Goal: Task Accomplishment & Management: Use online tool/utility

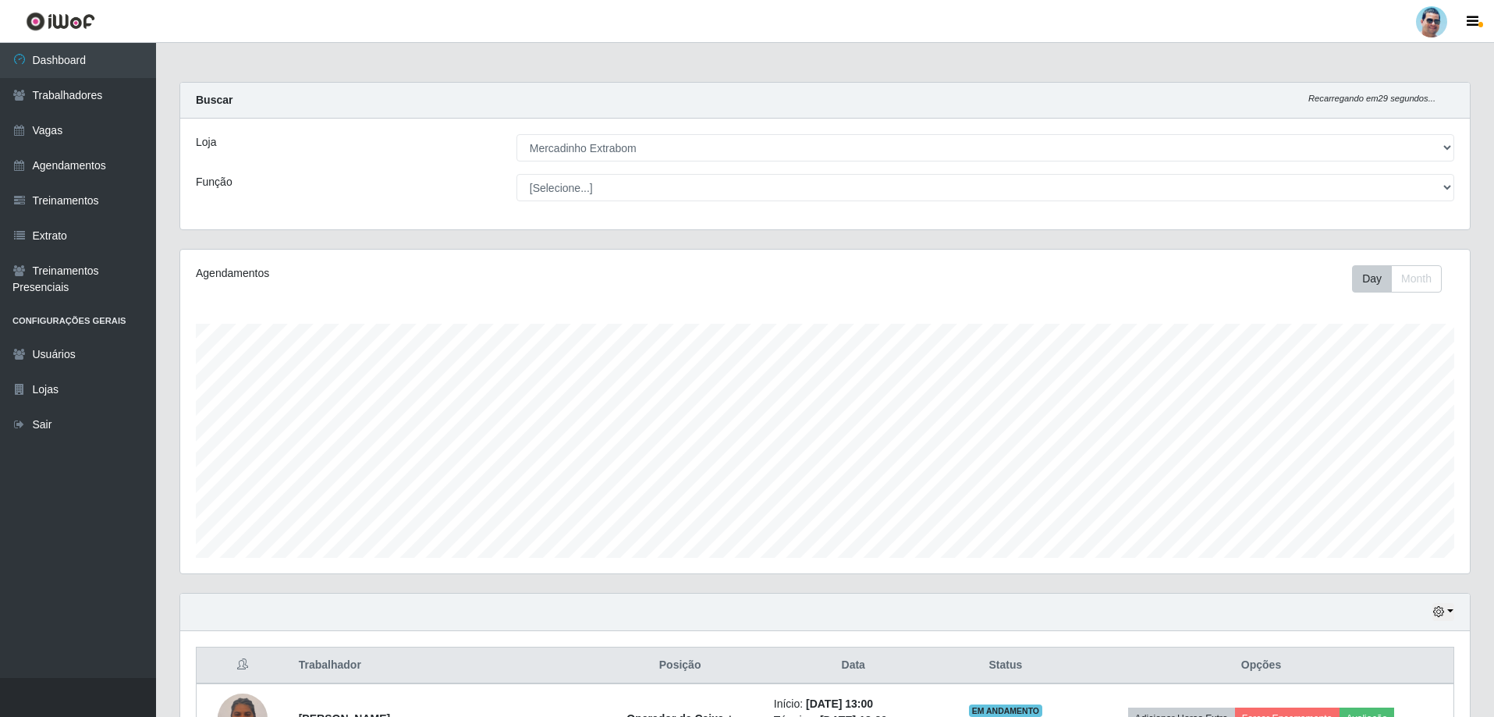
select select "175"
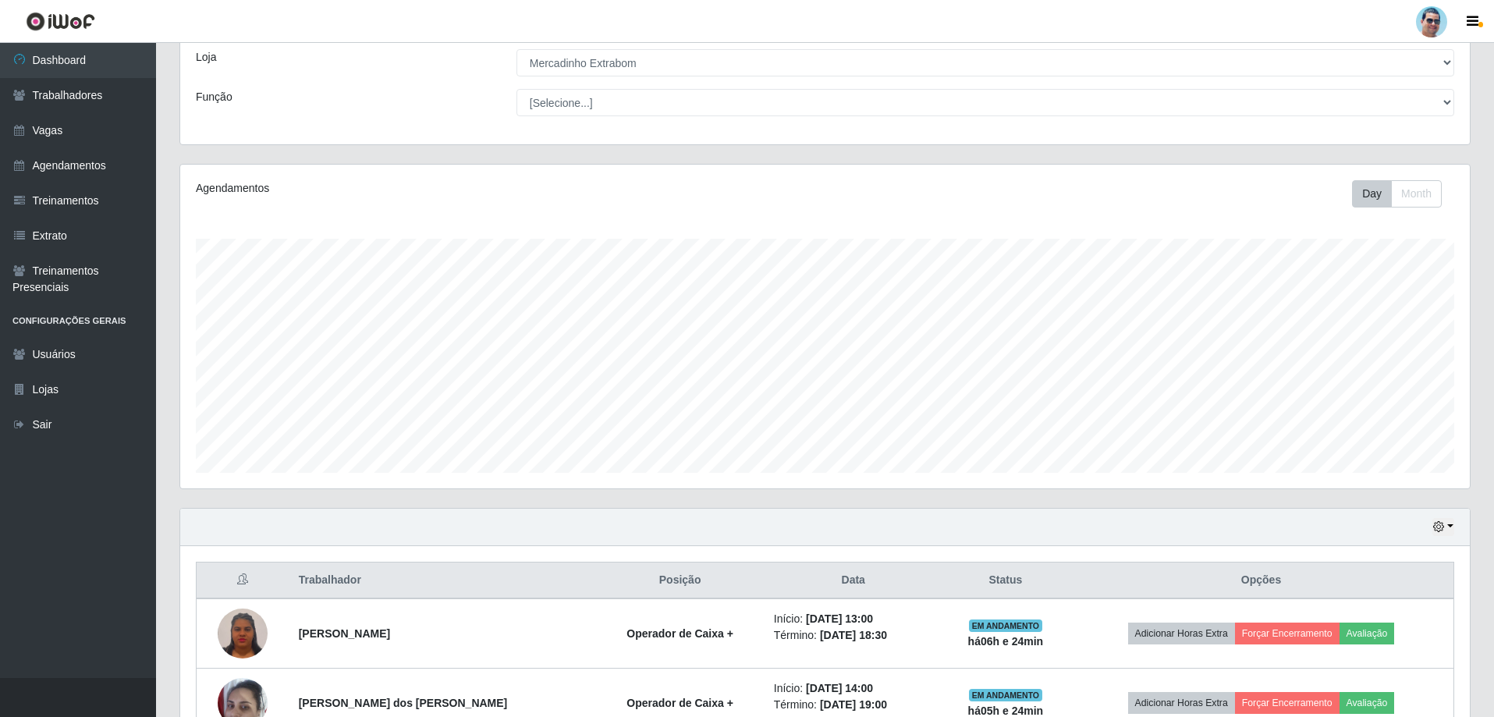
scroll to position [324, 1289]
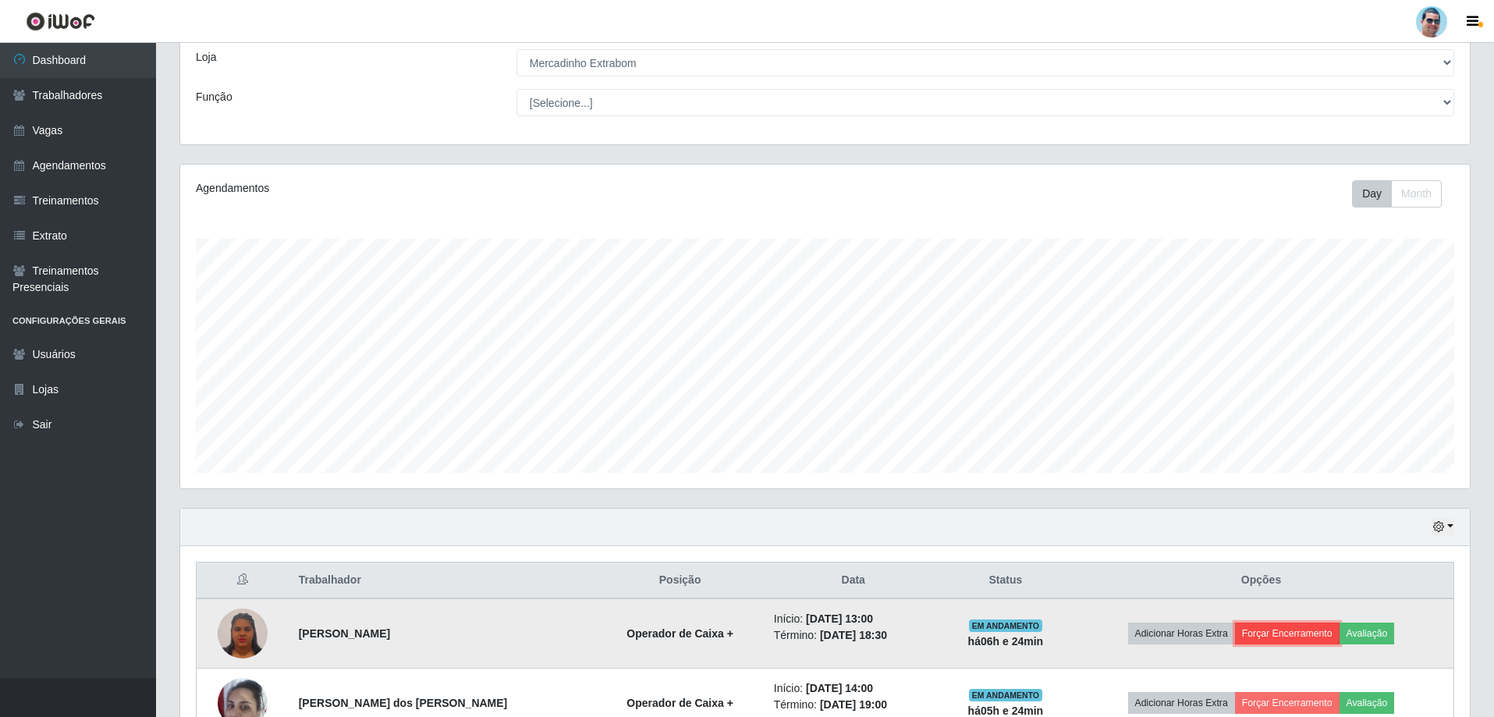
click at [1303, 636] on button "Forçar Encerramento" at bounding box center [1287, 634] width 105 height 22
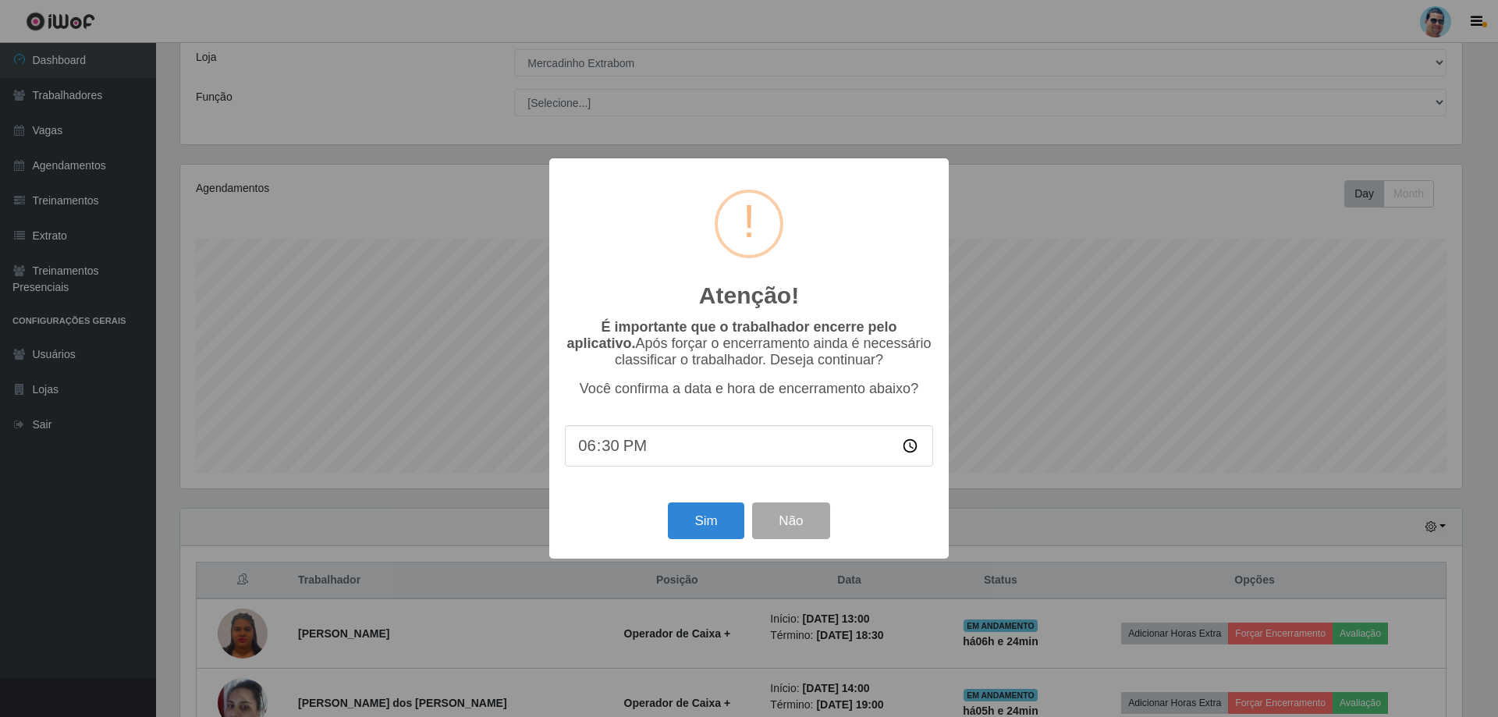
click at [601, 445] on input "18:30" at bounding box center [749, 445] width 368 height 41
type input "18:35"
click at [712, 513] on button "Sim" at bounding box center [706, 520] width 76 height 37
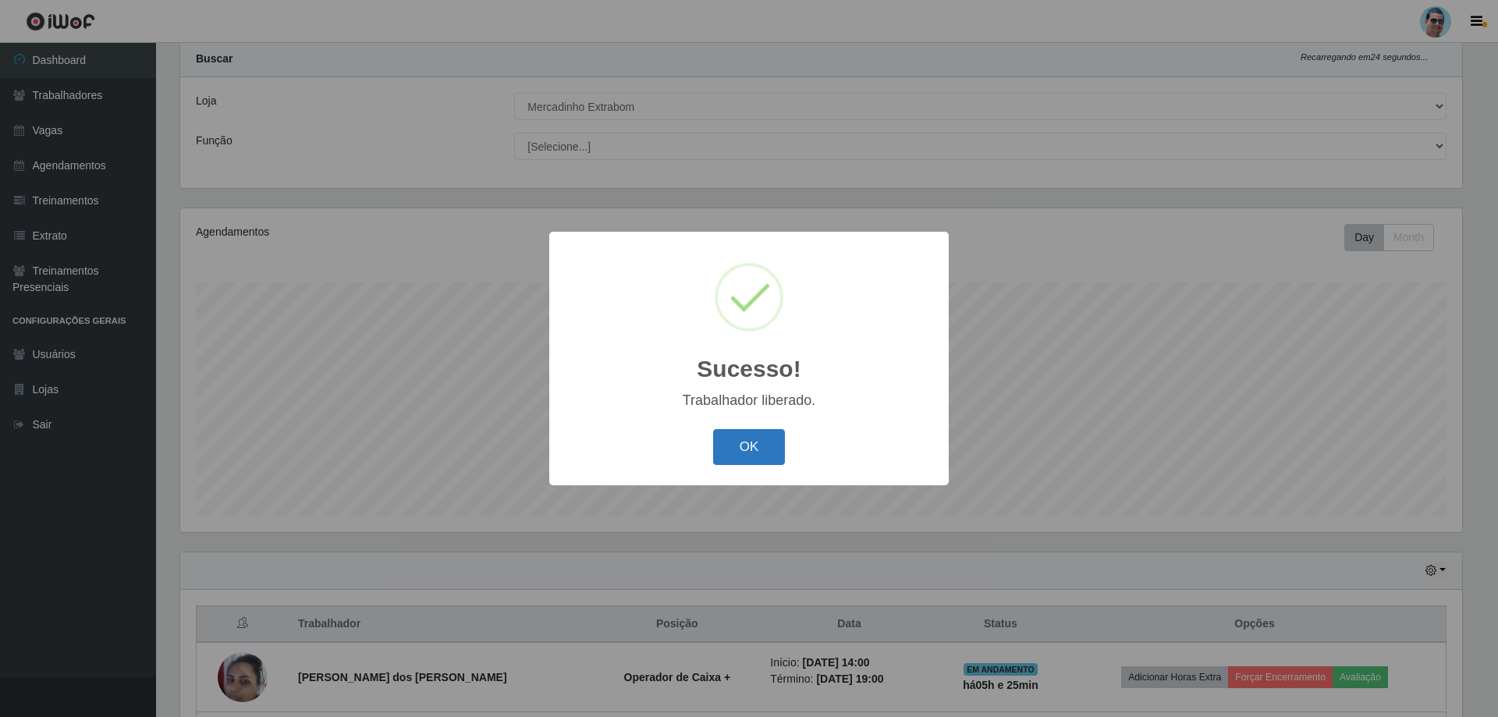
click at [726, 457] on button "OK" at bounding box center [749, 447] width 73 height 37
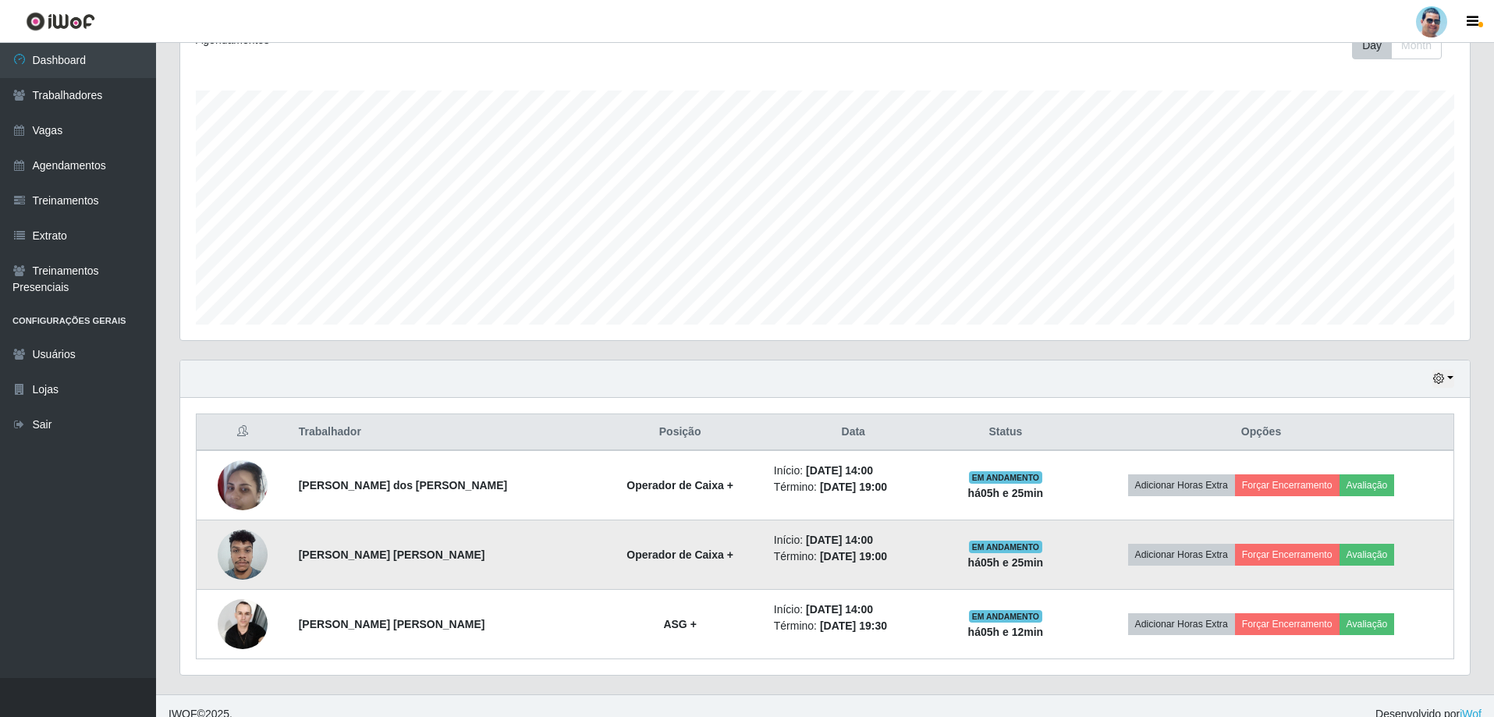
scroll to position [250, 0]
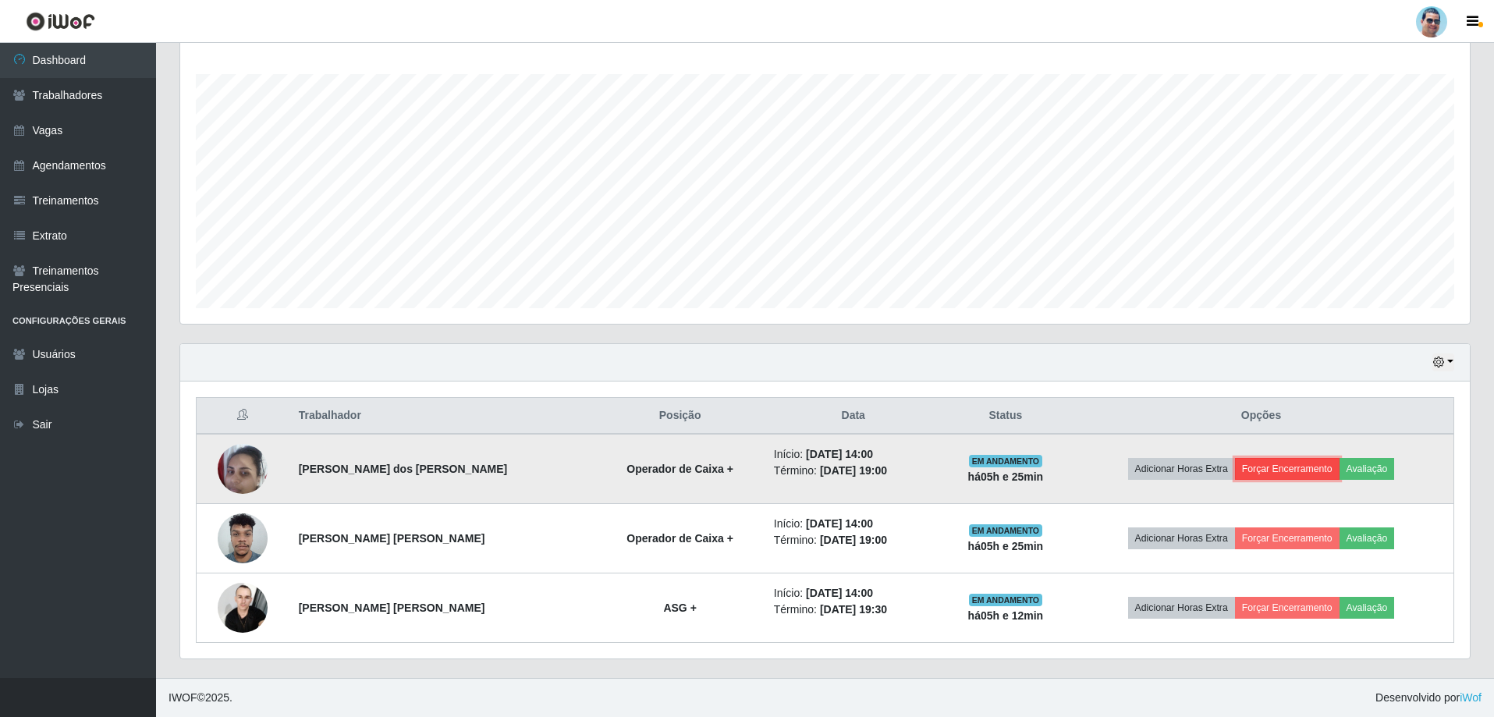
click at [1275, 469] on button "Forçar Encerramento" at bounding box center [1287, 469] width 105 height 22
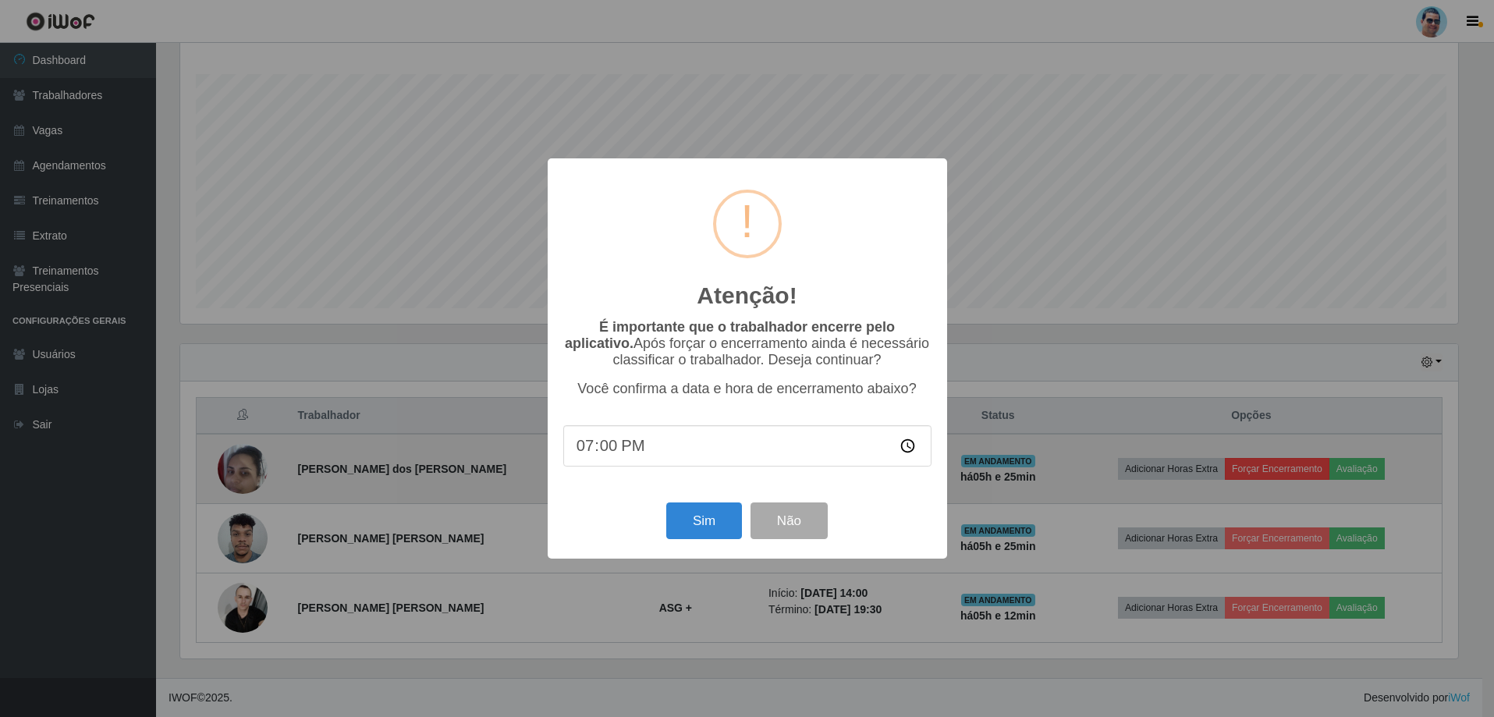
scroll to position [324, 1282]
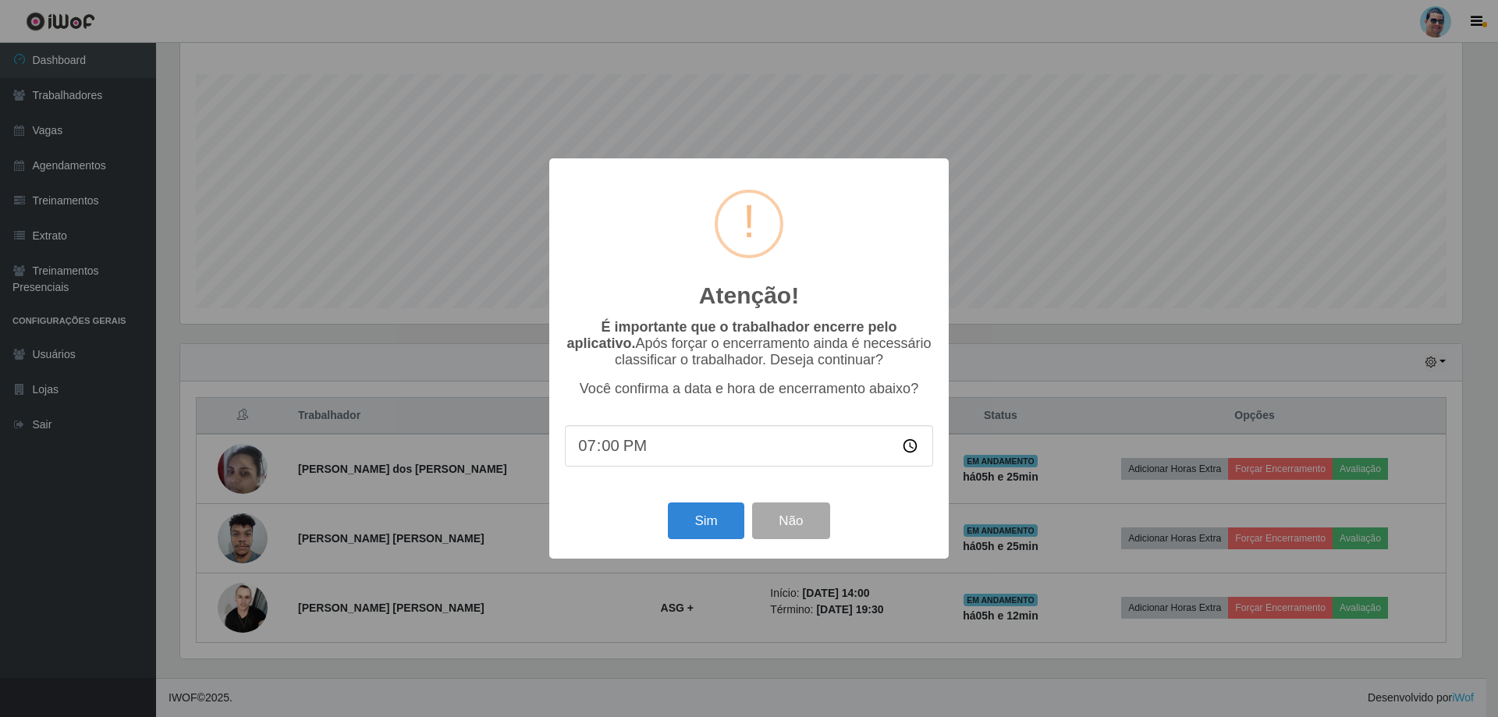
click at [612, 447] on input "19:00" at bounding box center [749, 445] width 368 height 41
type input "19:20"
click at [725, 532] on button "Sim" at bounding box center [706, 520] width 76 height 37
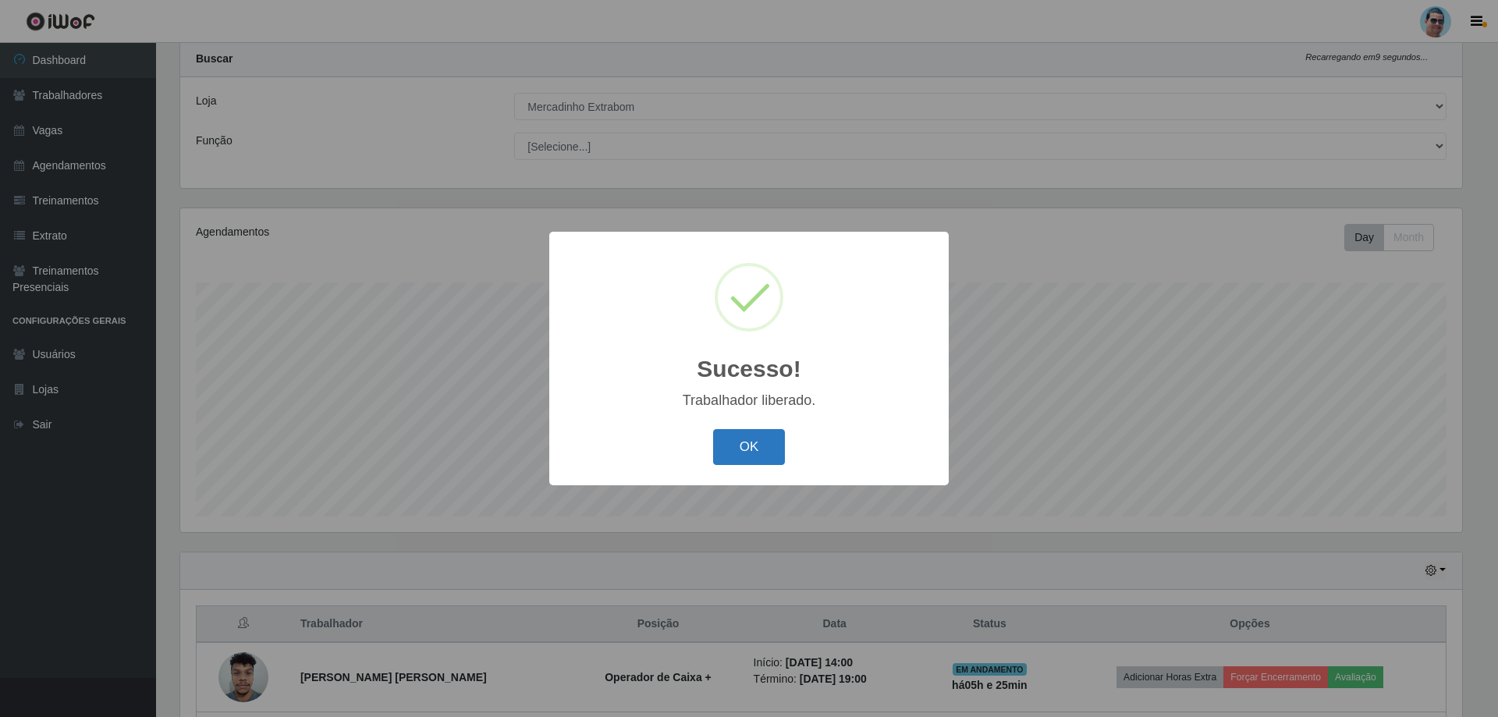
click at [750, 457] on button "OK" at bounding box center [749, 447] width 73 height 37
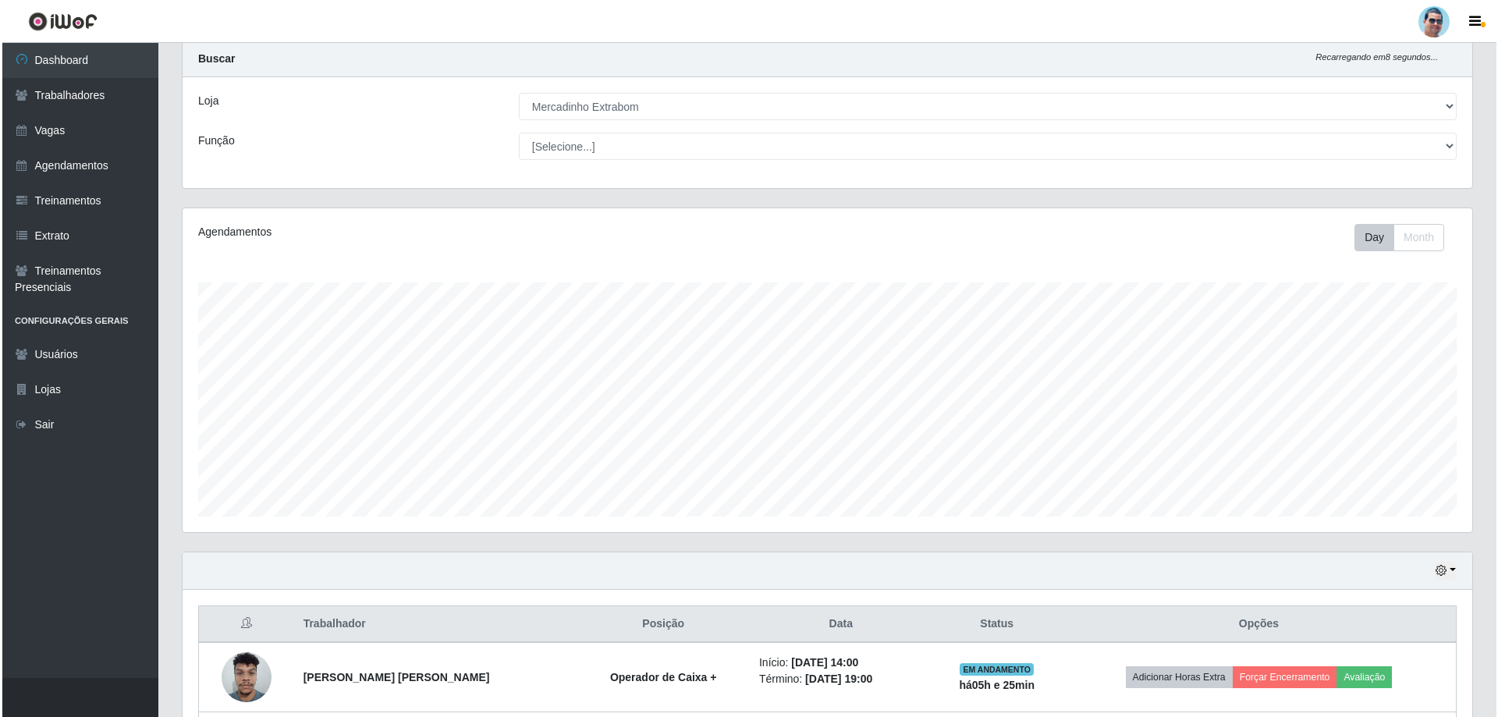
scroll to position [180, 0]
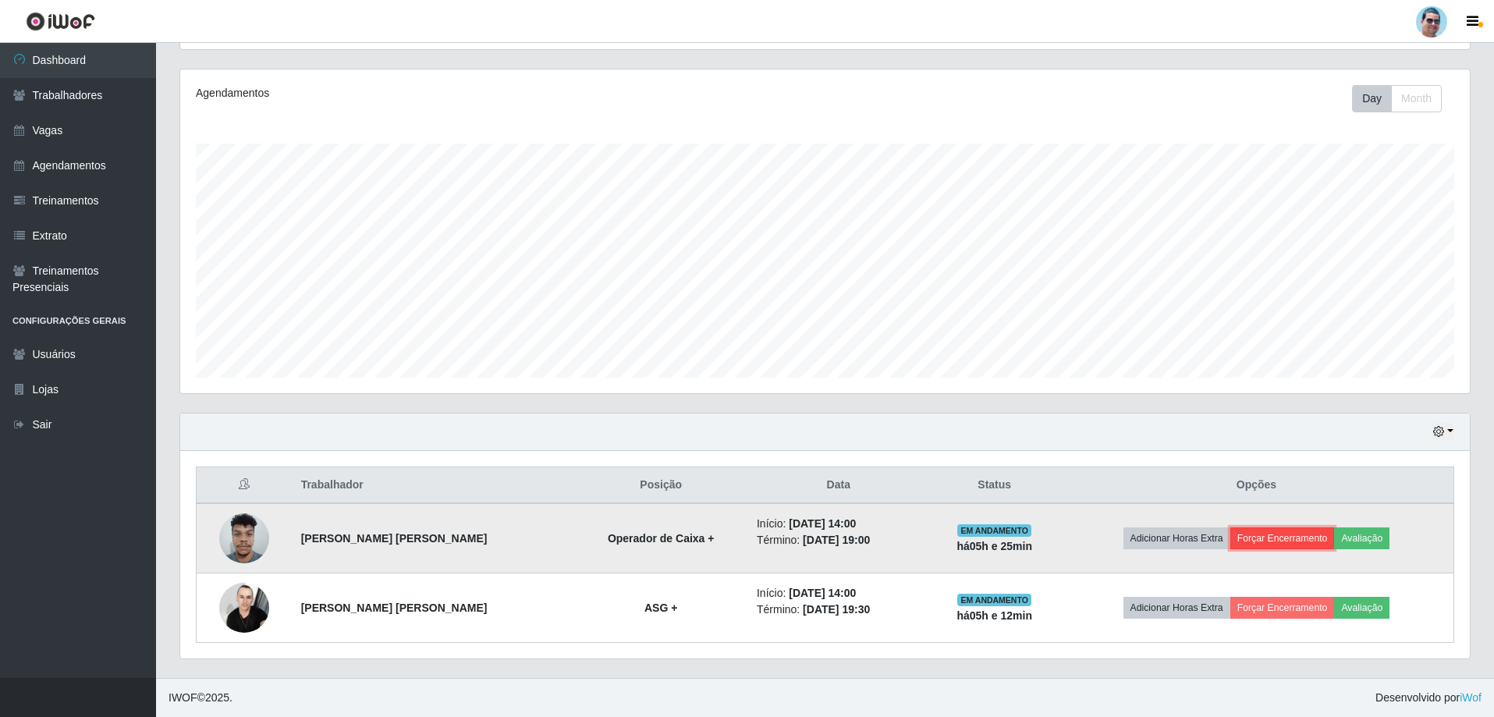
click at [1304, 535] on button "Forçar Encerramento" at bounding box center [1282, 538] width 105 height 22
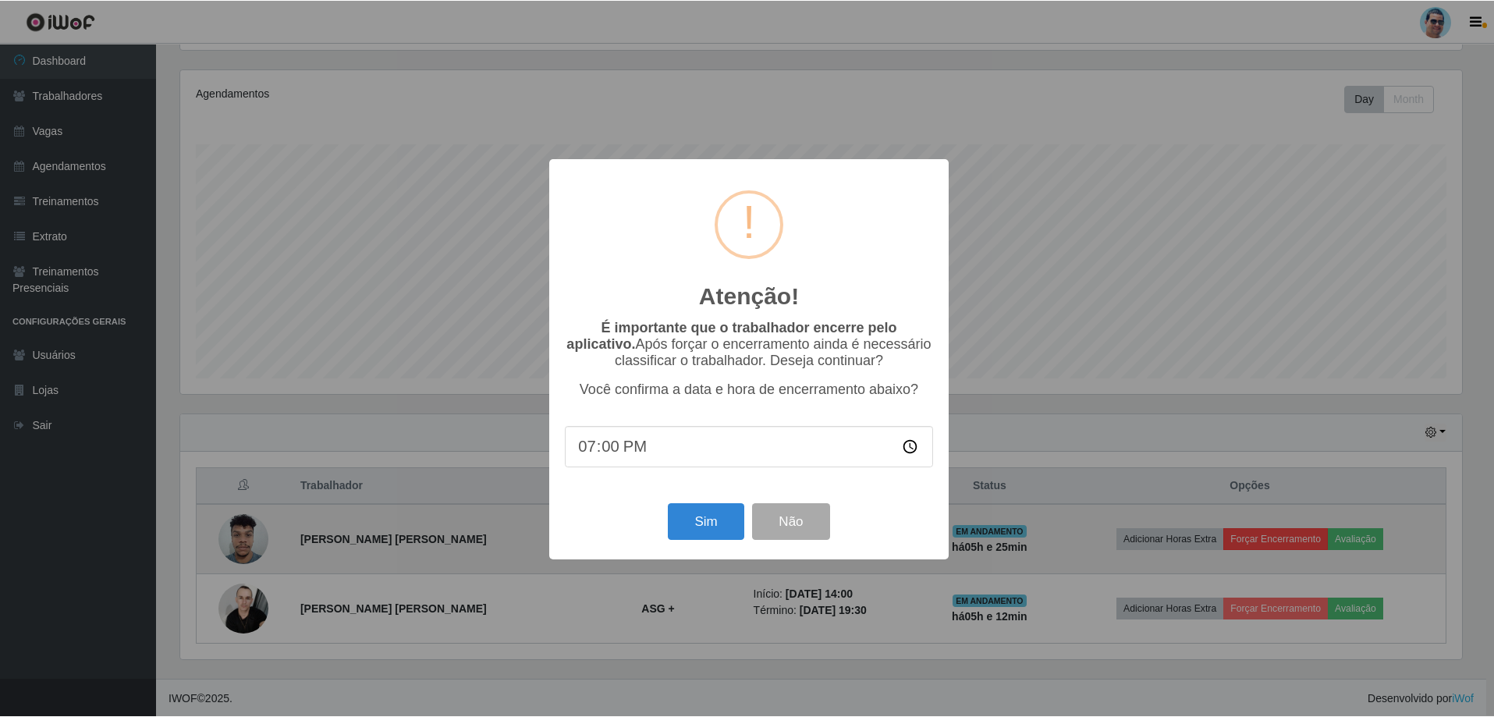
scroll to position [324, 1282]
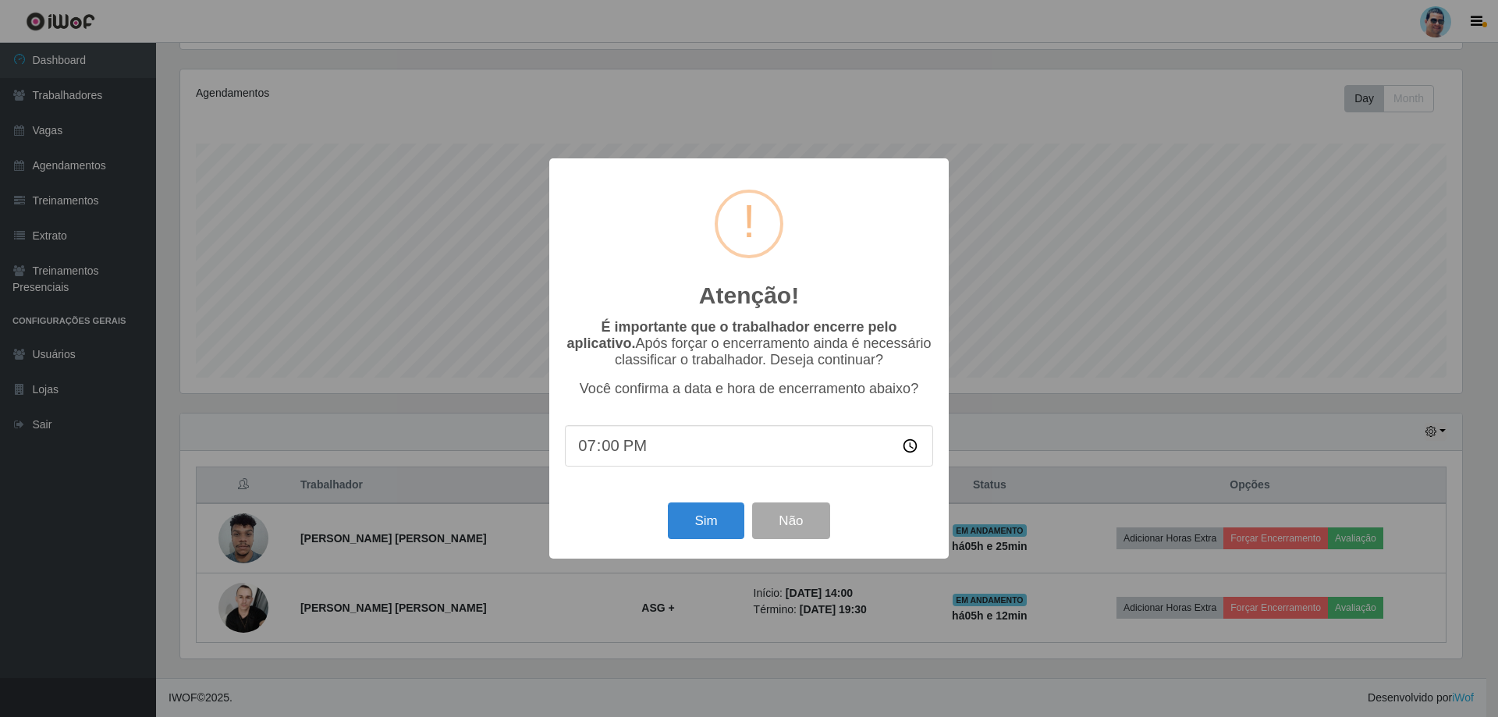
click at [608, 449] on input "19:00" at bounding box center [749, 445] width 368 height 41
type input "19:08"
click at [686, 524] on button "Sim" at bounding box center [706, 520] width 76 height 37
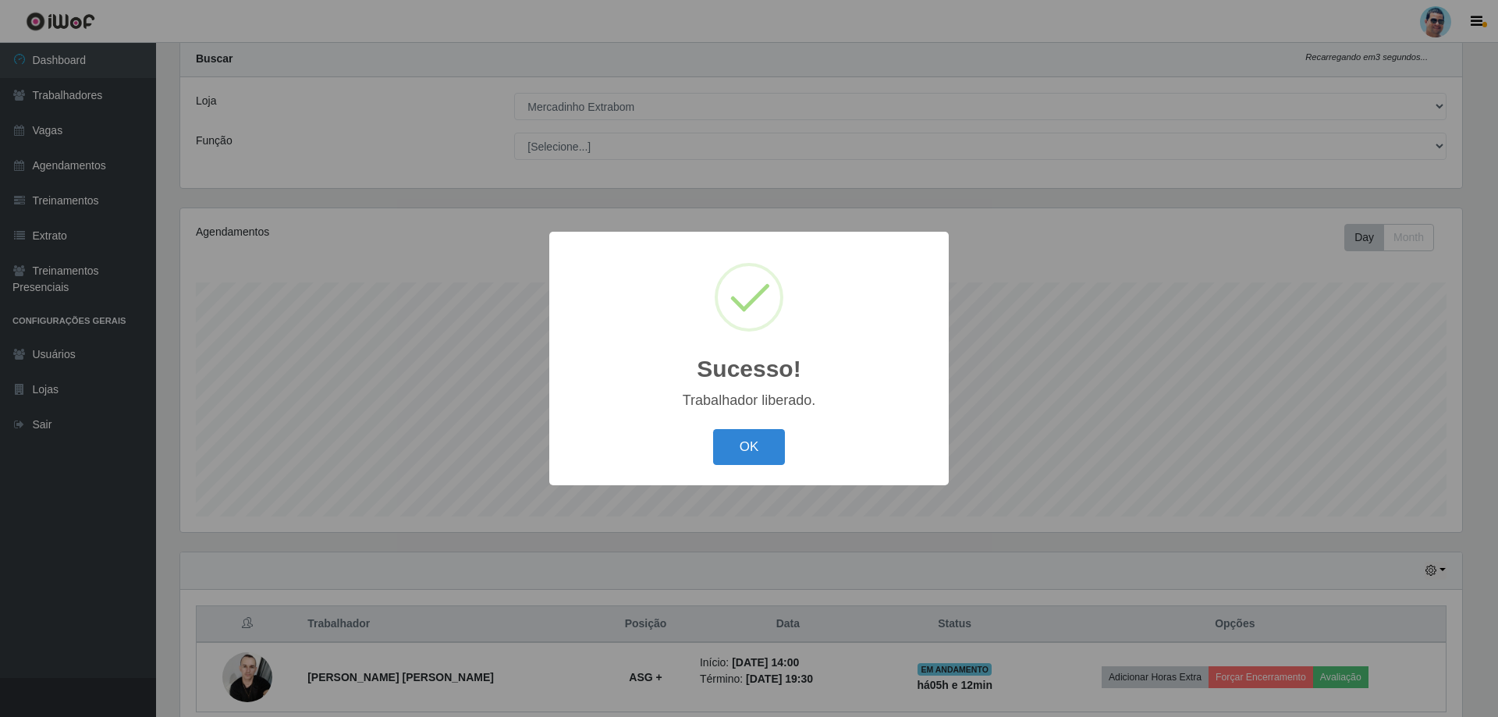
click at [759, 429] on div "OK Cancel" at bounding box center [749, 446] width 368 height 44
click at [724, 463] on button "OK" at bounding box center [749, 447] width 73 height 37
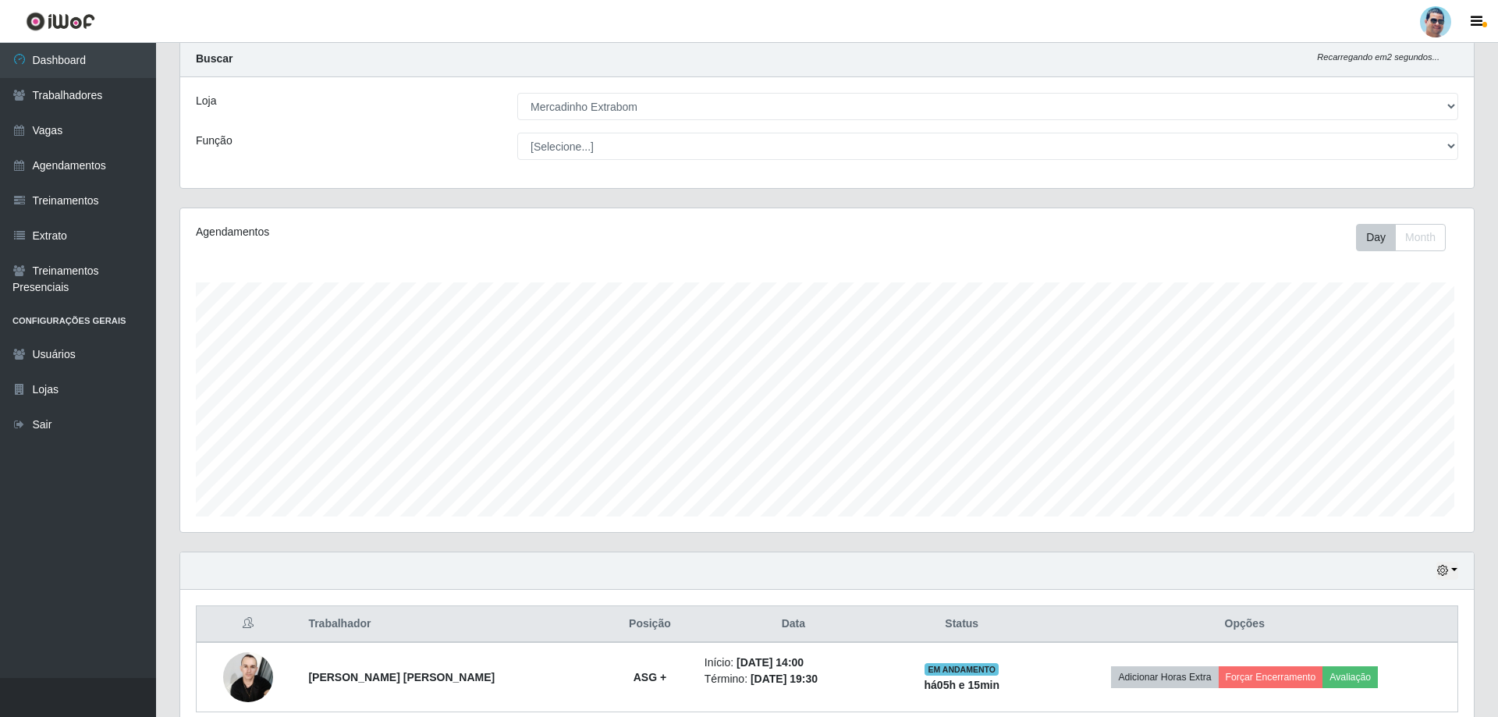
scroll to position [324, 1289]
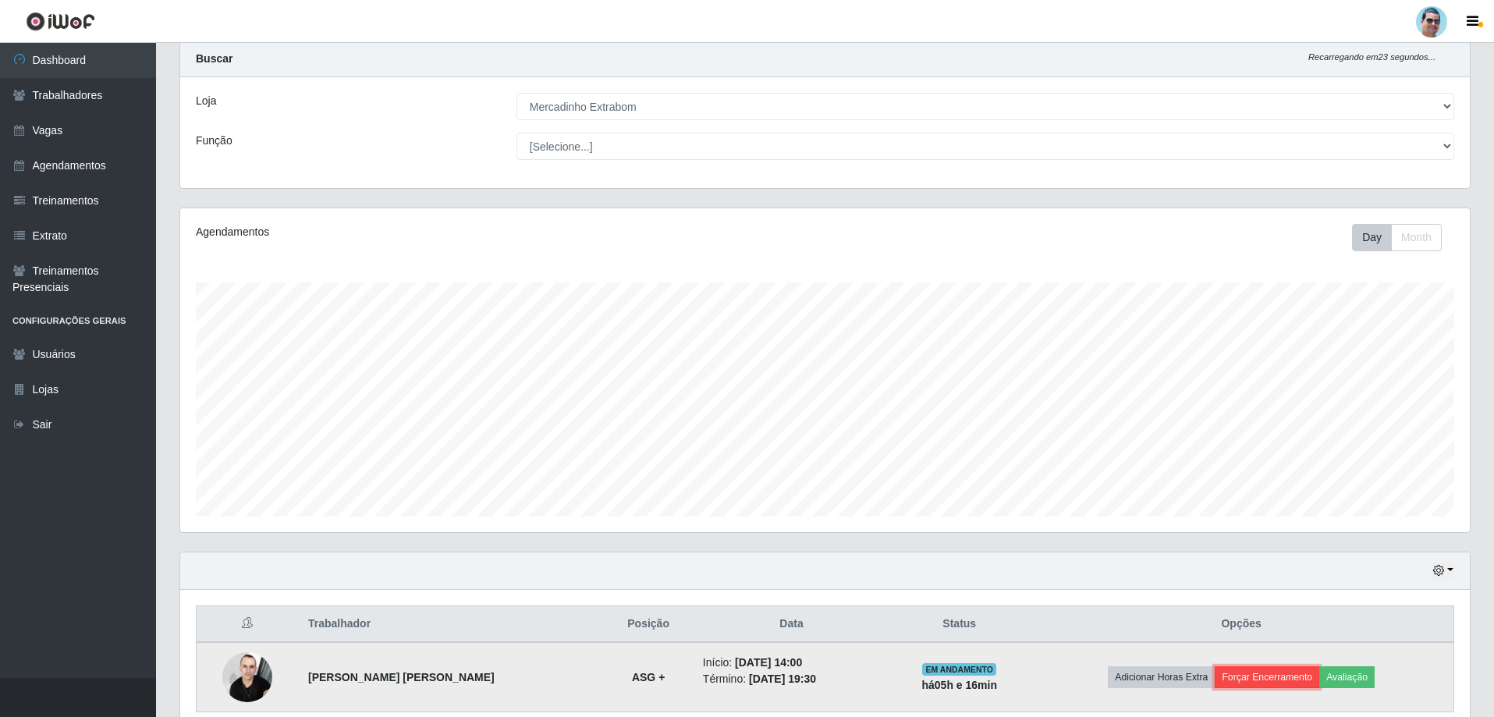
click at [1249, 673] on button "Forçar Encerramento" at bounding box center [1267, 677] width 105 height 22
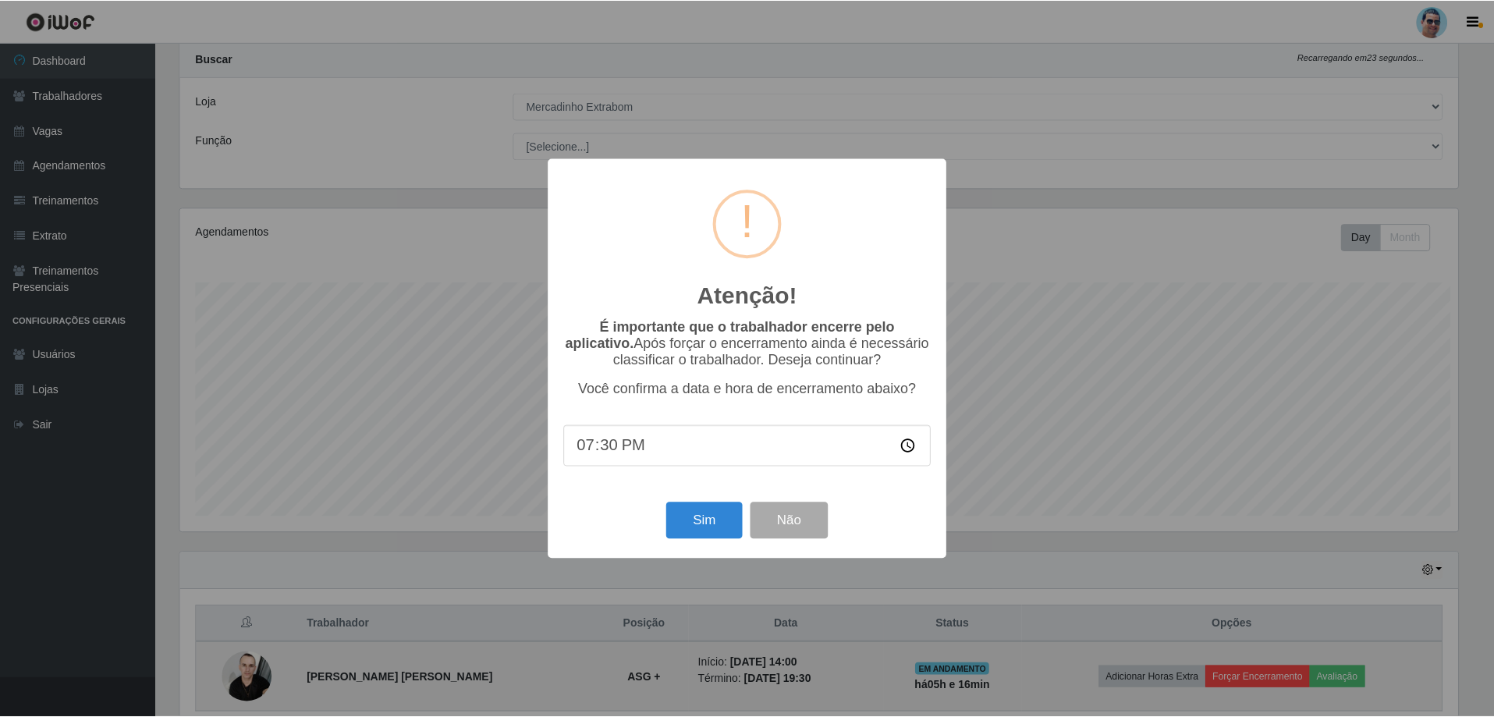
scroll to position [324, 1282]
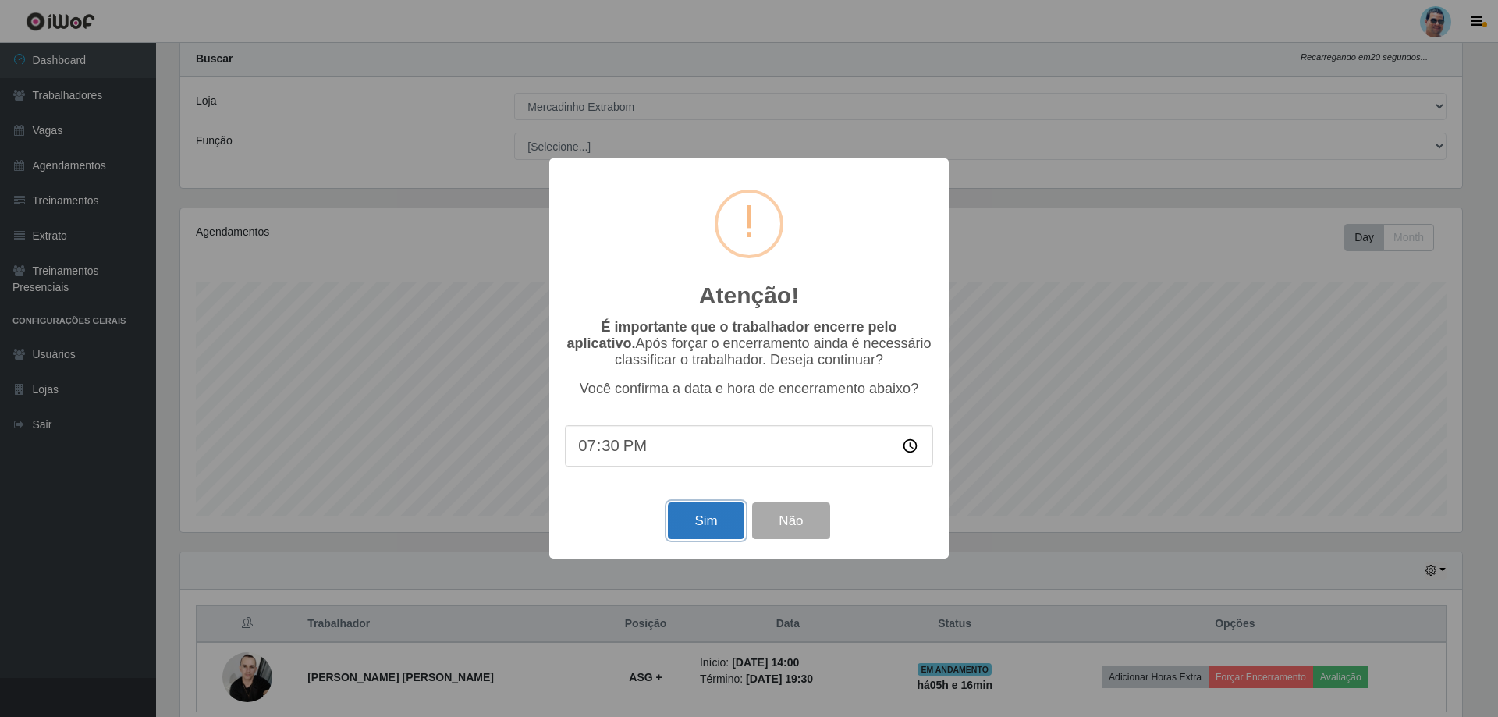
click at [694, 536] on button "Sim" at bounding box center [706, 520] width 76 height 37
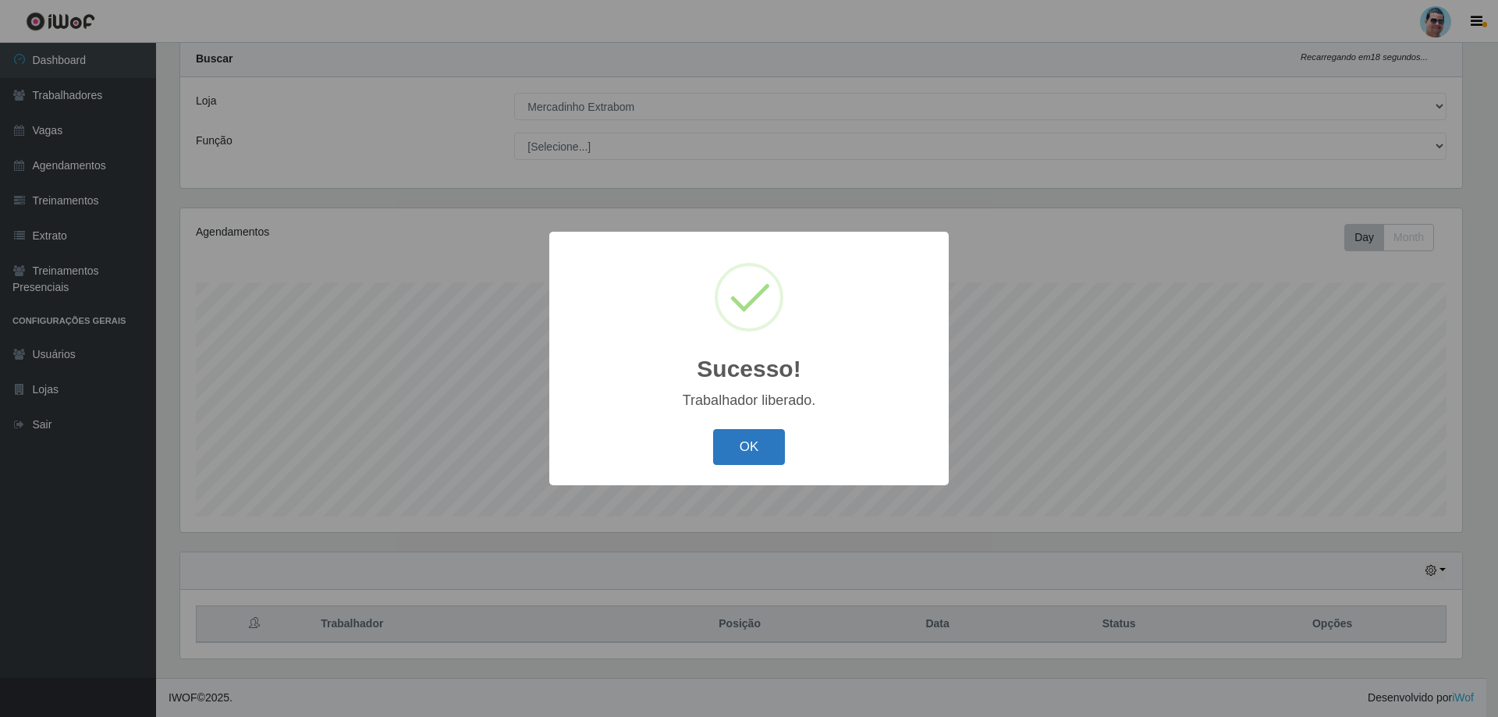
click at [752, 445] on button "OK" at bounding box center [749, 447] width 73 height 37
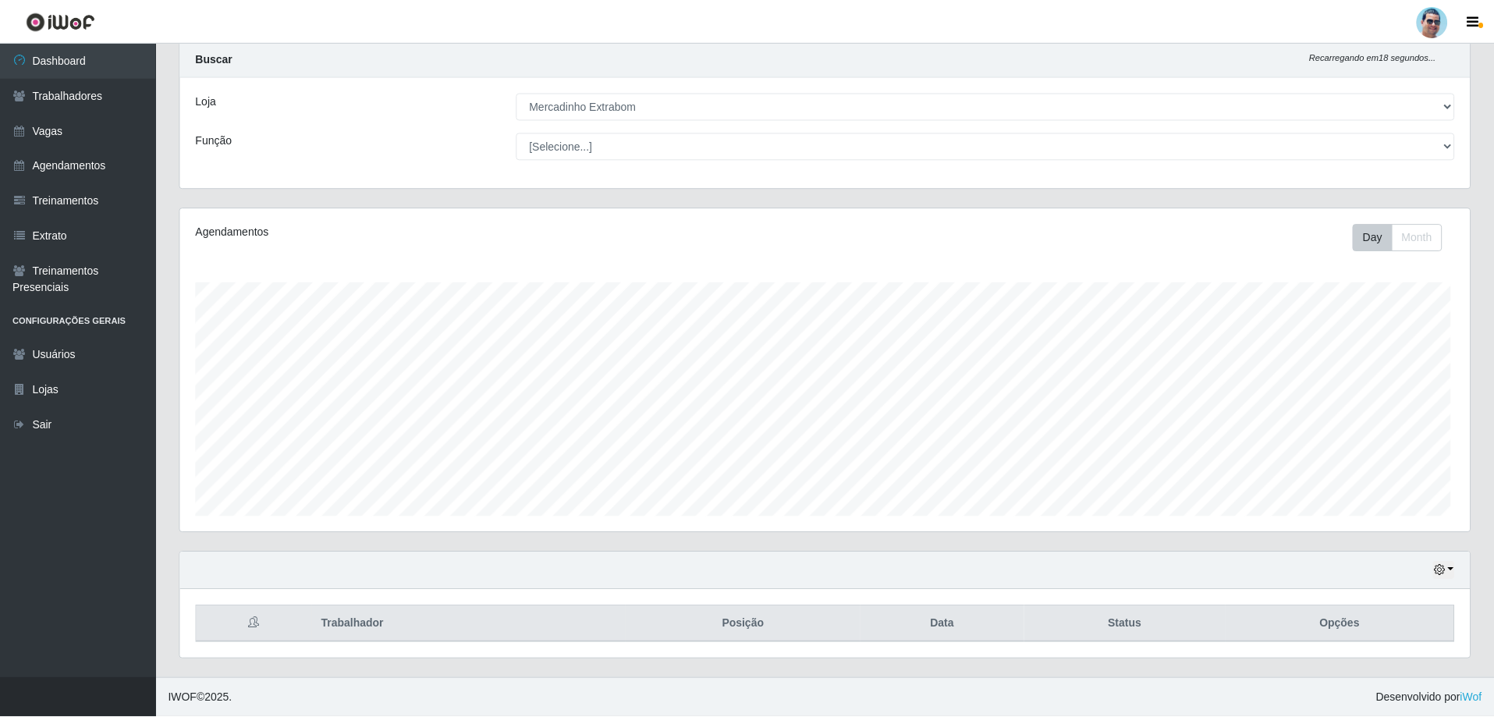
scroll to position [324, 1289]
